Goal: Communication & Community: Ask a question

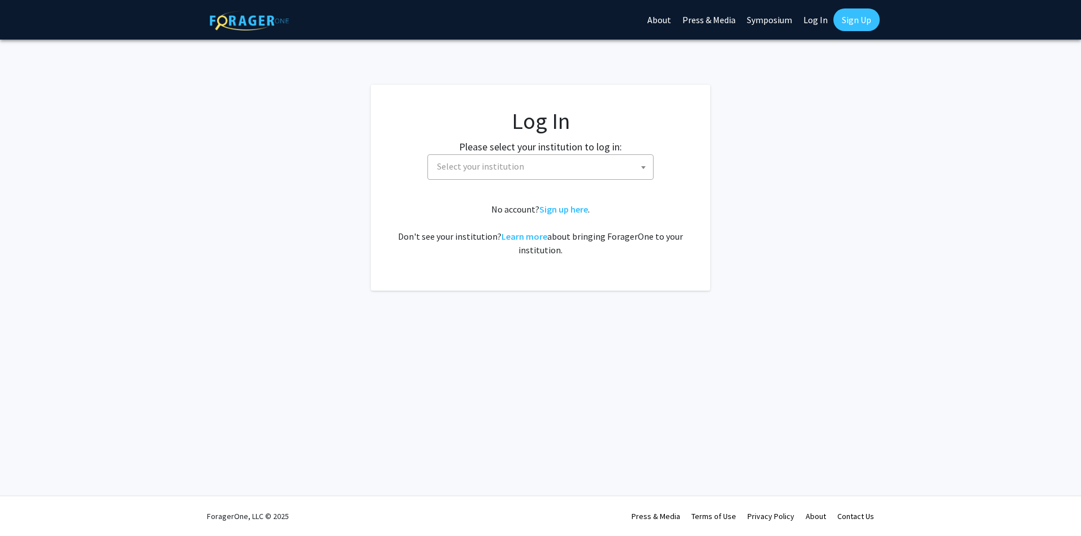
click at [624, 161] on span "Select your institution" at bounding box center [542, 166] width 220 height 23
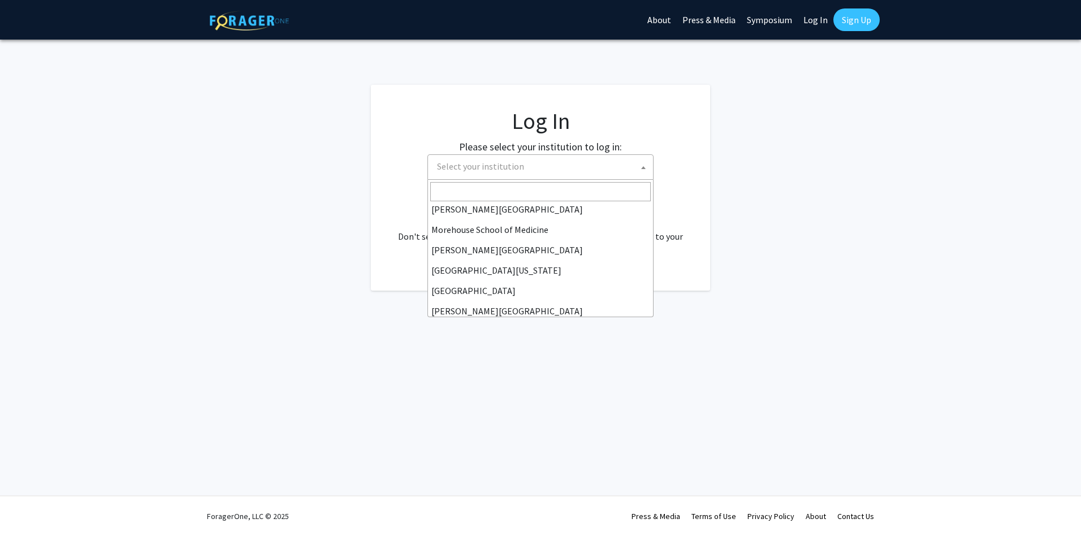
scroll to position [396, 0]
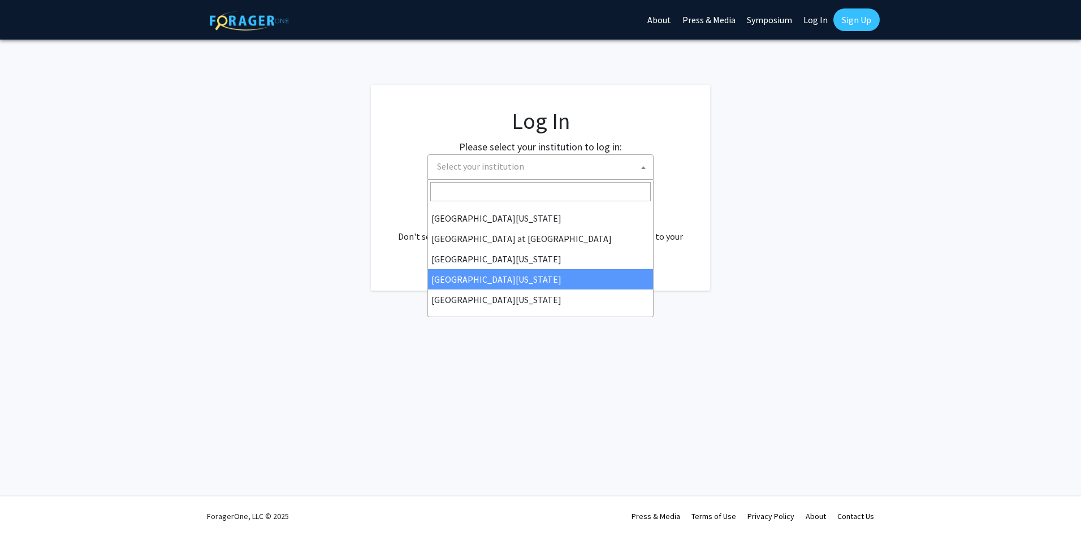
select select "31"
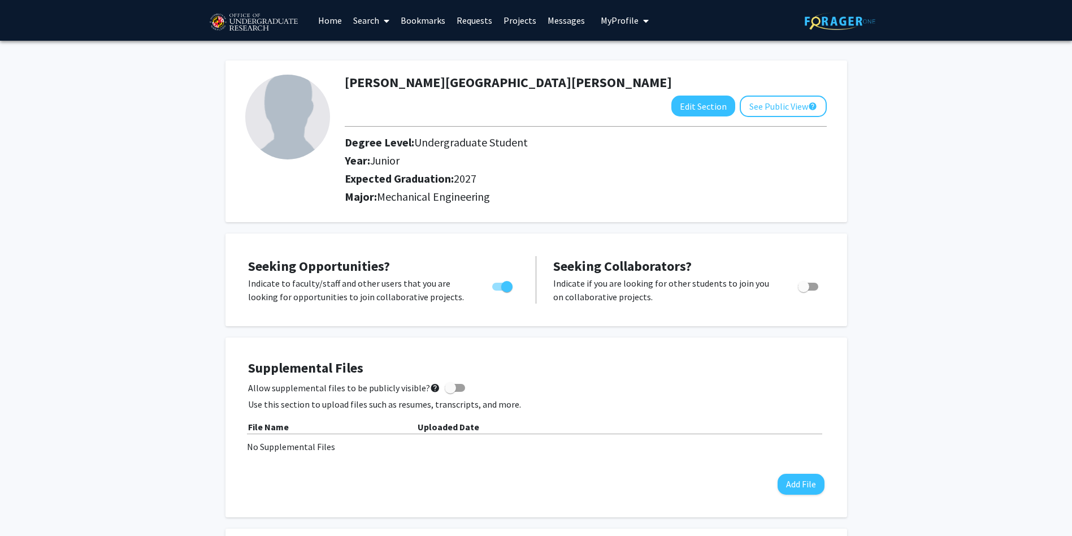
click at [567, 22] on link "Messages" at bounding box center [566, 21] width 49 height 40
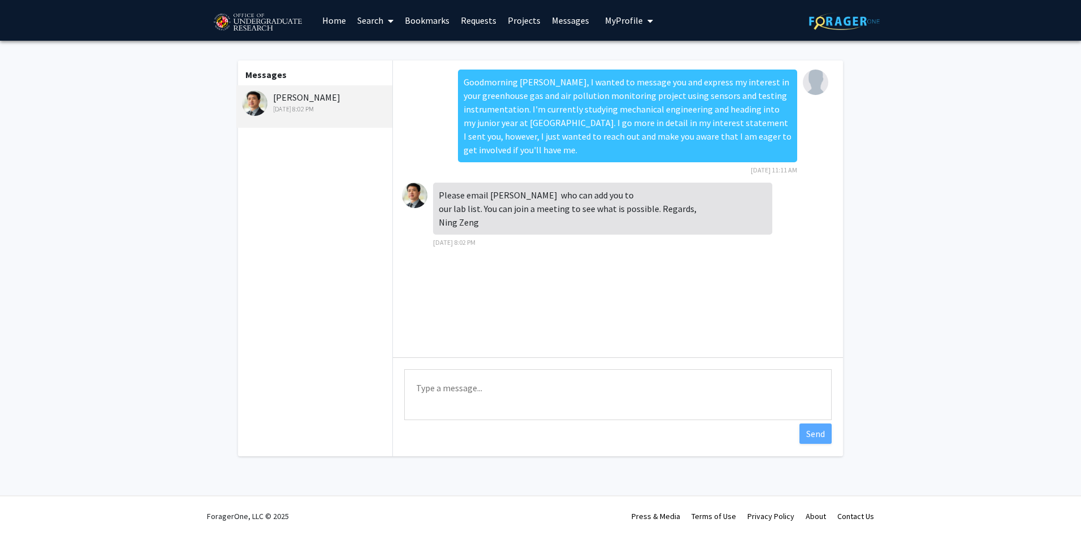
click at [499, 386] on textarea "Type a message" at bounding box center [617, 394] width 427 height 51
drag, startPoint x: 484, startPoint y: 97, endPoint x: 678, endPoint y: 90, distance: 194.6
click at [678, 90] on div "Goodmorning [PERSON_NAME], I wanted to message you and express my interest in y…" at bounding box center [627, 116] width 339 height 93
copy div "greenhouse gas and air pollution monitoring project"
click at [482, 18] on link "Requests" at bounding box center [478, 21] width 47 height 40
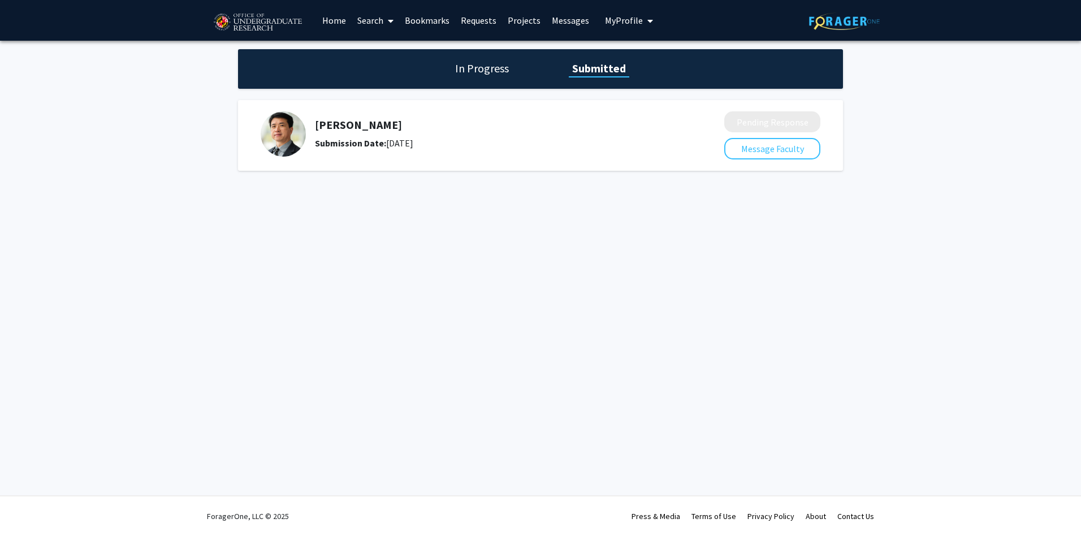
drag, startPoint x: 510, startPoint y: 132, endPoint x: 494, endPoint y: 129, distance: 17.2
click at [494, 129] on h5 "[PERSON_NAME]" at bounding box center [489, 125] width 349 height 14
click at [328, 131] on div "Ning Zeng Submission Date: [DATE]" at bounding box center [489, 134] width 349 height 32
click at [481, 75] on h1 "In Progress" at bounding box center [482, 68] width 60 height 16
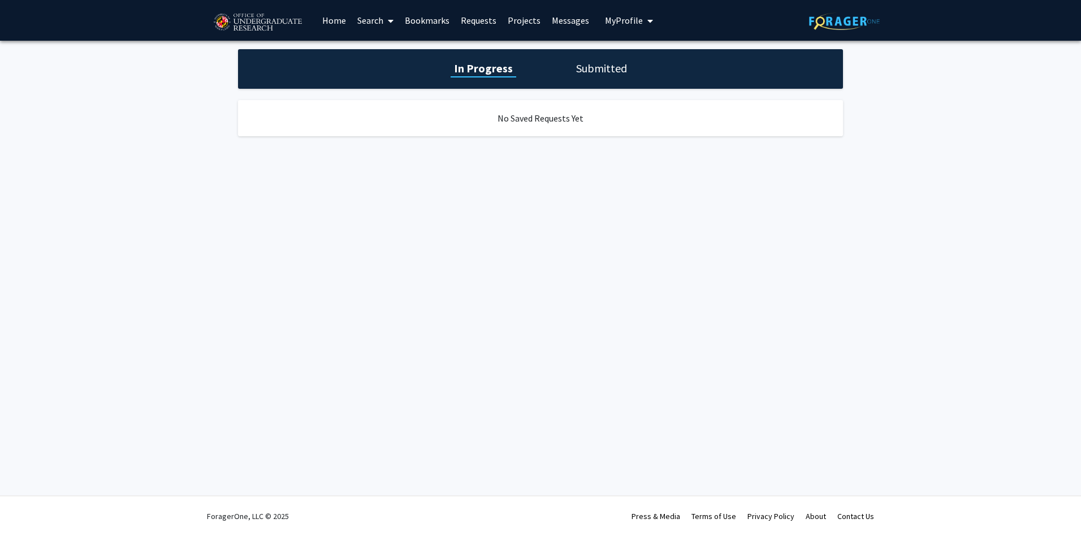
click at [590, 63] on h1 "Submitted" at bounding box center [602, 68] width 58 height 16
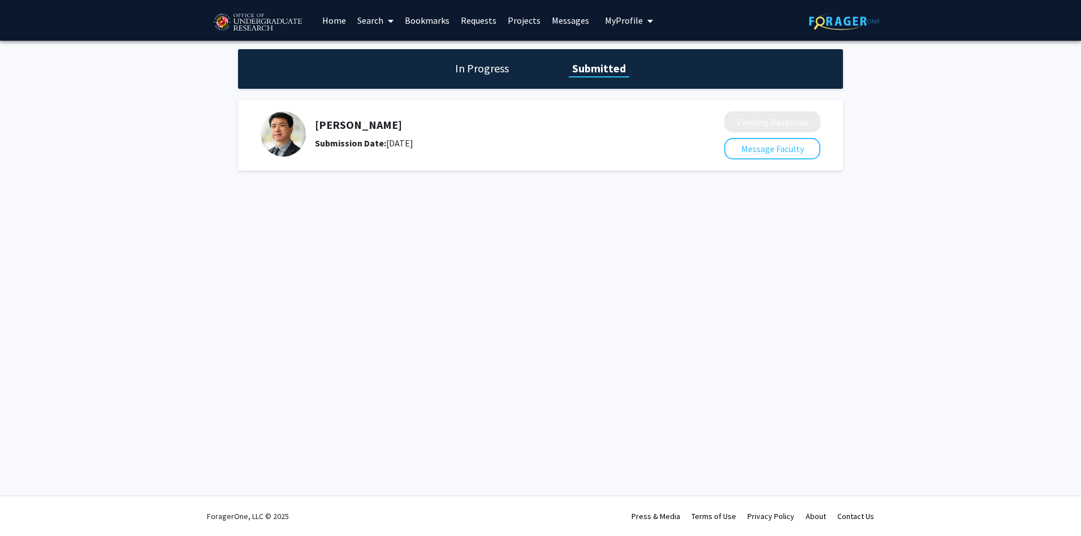
click at [508, 126] on h5 "[PERSON_NAME]" at bounding box center [489, 125] width 349 height 14
click at [508, 126] on h5 "Ning Zeng" at bounding box center [489, 125] width 349 height 14
click at [516, 27] on link "Projects" at bounding box center [524, 21] width 44 height 40
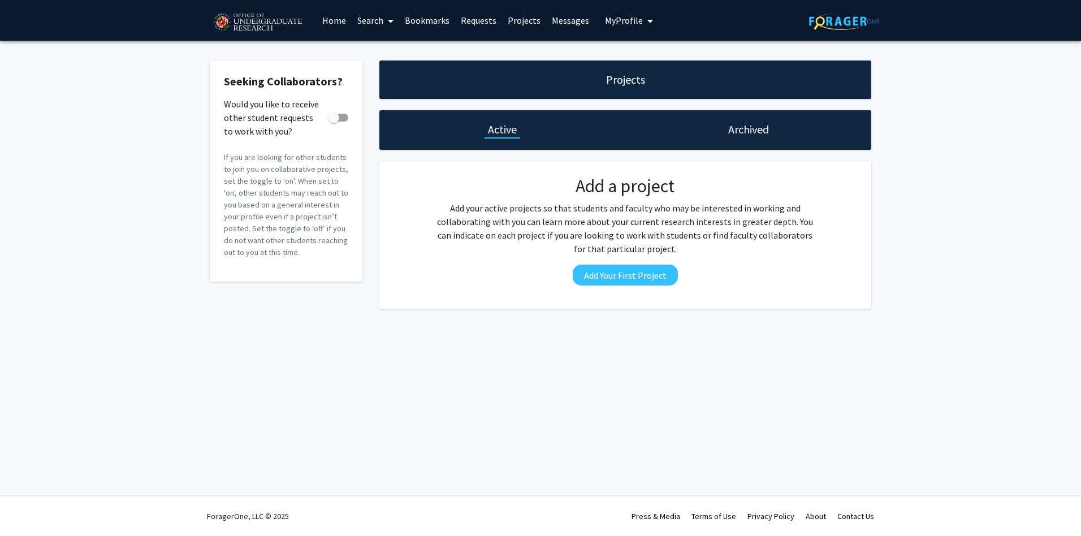
click at [443, 18] on link "Bookmarks" at bounding box center [427, 21] width 56 height 40
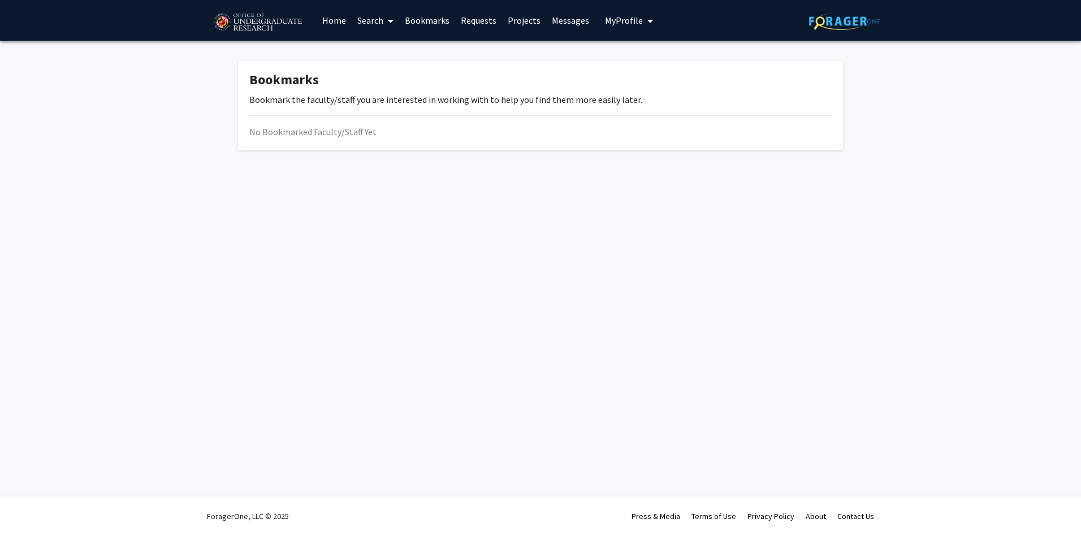
click at [374, 22] on link "Search" at bounding box center [375, 21] width 47 height 40
click at [475, 19] on link "Requests" at bounding box center [478, 21] width 47 height 40
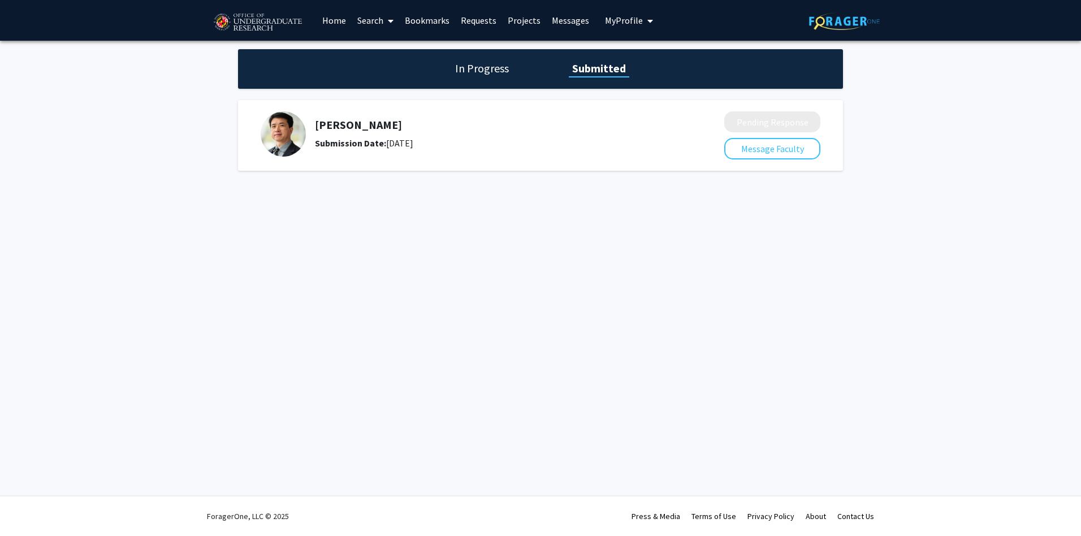
click at [559, 19] on link "Messages" at bounding box center [570, 21] width 49 height 40
